Goal: Transaction & Acquisition: Purchase product/service

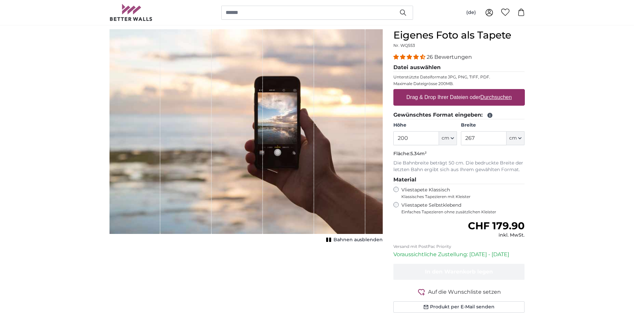
scroll to position [67, 0]
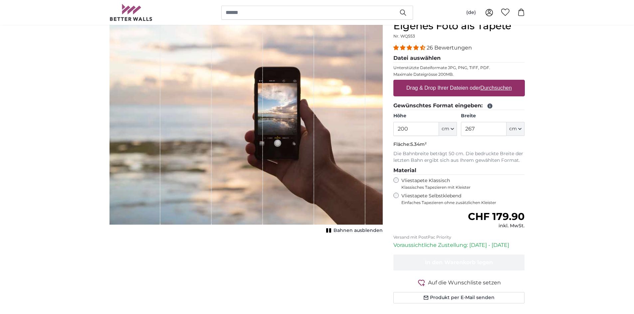
drag, startPoint x: 417, startPoint y: 131, endPoint x: 384, endPoint y: 129, distance: 32.7
click at [384, 129] on product-detail "Abbrechen Bild zuschneiden Bahnen ausblenden Eigenes Foto als Tapete Nr. WQ553 …" at bounding box center [317, 164] width 426 height 310
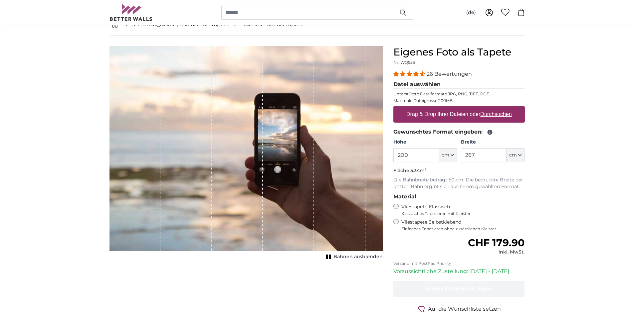
scroll to position [33, 0]
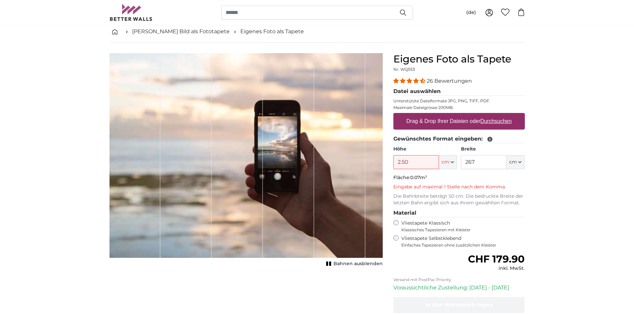
type input "2.50"
drag, startPoint x: 483, startPoint y: 162, endPoint x: 465, endPoint y: 162, distance: 18.3
click at [465, 162] on input "267" at bounding box center [484, 162] width 46 height 14
type input "4.0"
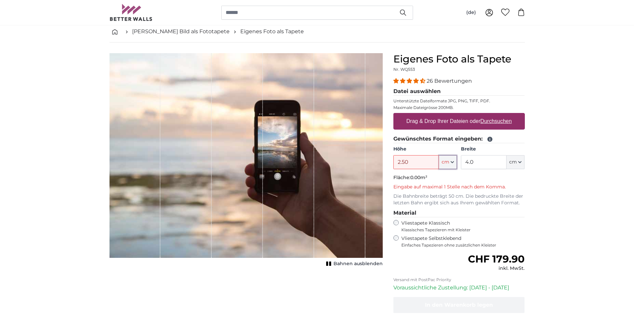
click at [445, 165] on span "cm" at bounding box center [446, 162] width 8 height 7
click at [430, 180] on link "Centimeter (cm)" at bounding box center [448, 180] width 59 height 12
type input "200"
type input "267"
click at [451, 166] on button "cm" at bounding box center [448, 162] width 18 height 14
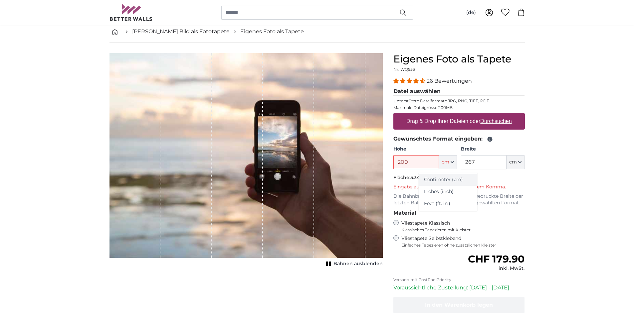
click at [436, 180] on link "Centimeter (cm)" at bounding box center [448, 180] width 59 height 12
drag, startPoint x: 424, startPoint y: 163, endPoint x: 375, endPoint y: 164, distance: 48.9
click at [375, 164] on product-detail "Abbrechen Bild zuschneiden Bahnen ausblenden Eigenes Foto als Tapete Nr. WQ553 …" at bounding box center [317, 203] width 426 height 320
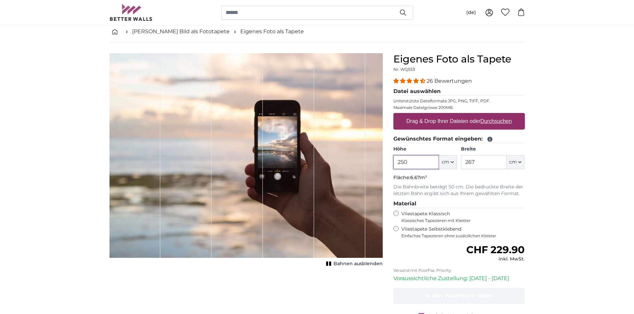
type input "250"
click at [496, 160] on input "267" at bounding box center [484, 162] width 46 height 14
drag, startPoint x: 493, startPoint y: 166, endPoint x: 453, endPoint y: 159, distance: 41.3
click at [453, 159] on div "Höhe 250 ft cm Centimeter (cm) Inches (inch) Feet (ft. in.) Breite 267 ft cm Ce…" at bounding box center [458, 157] width 131 height 23
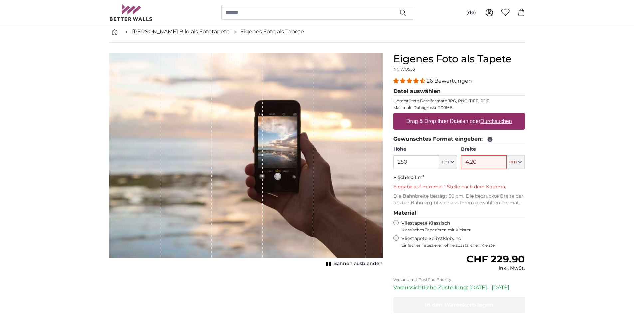
click at [483, 160] on input "4.20" at bounding box center [484, 162] width 46 height 14
drag, startPoint x: 483, startPoint y: 160, endPoint x: 467, endPoint y: 162, distance: 16.5
click at [467, 162] on input "4.2" at bounding box center [484, 162] width 46 height 14
type input "420"
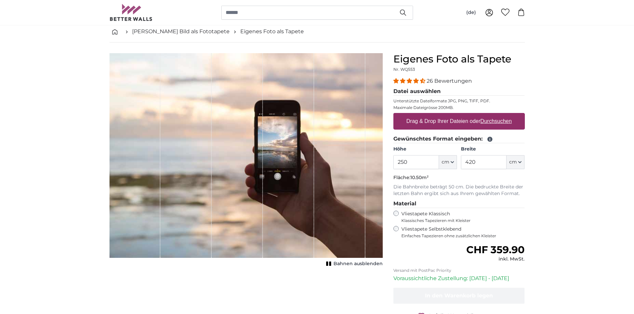
drag, startPoint x: 433, startPoint y: 175, endPoint x: 368, endPoint y: 178, distance: 65.3
click at [368, 178] on product-detail "Abbrechen Bild zuschneiden Bahnen ausblenden Eigenes Foto als Tapete Nr. WQ553 …" at bounding box center [317, 198] width 426 height 310
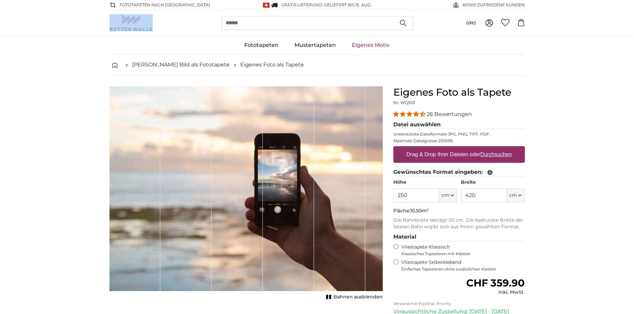
drag, startPoint x: 162, startPoint y: 29, endPoint x: 60, endPoint y: 18, distance: 103.1
click at [60, 18] on header "(de) Deutsch Italiano [DEMOGRAPHIC_DATA] English 0 0" at bounding box center [317, 22] width 634 height 25
